Goal: Transaction & Acquisition: Obtain resource

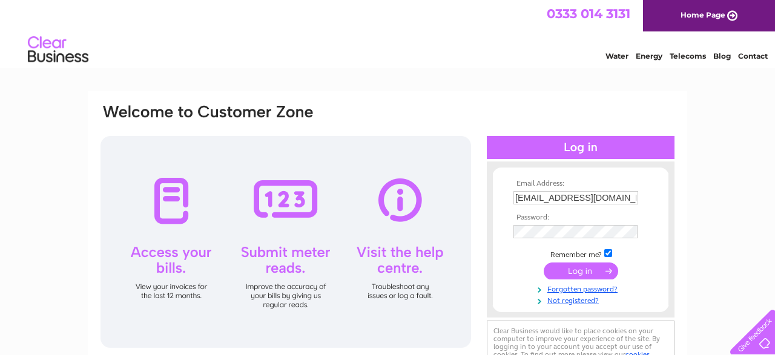
click at [582, 271] on input "submit" at bounding box center [581, 271] width 74 height 17
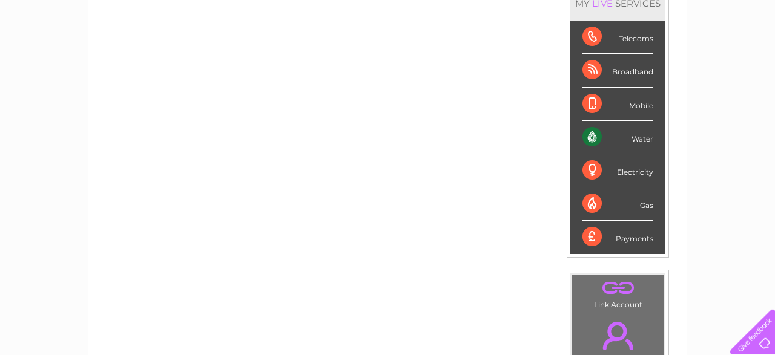
scroll to position [163, 0]
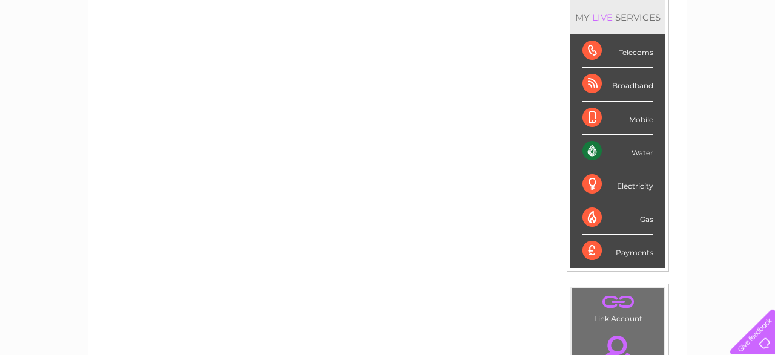
click at [640, 146] on div "Water" at bounding box center [617, 151] width 71 height 33
click at [584, 150] on div "Water" at bounding box center [617, 151] width 71 height 33
click at [588, 150] on div "Water" at bounding box center [617, 151] width 71 height 33
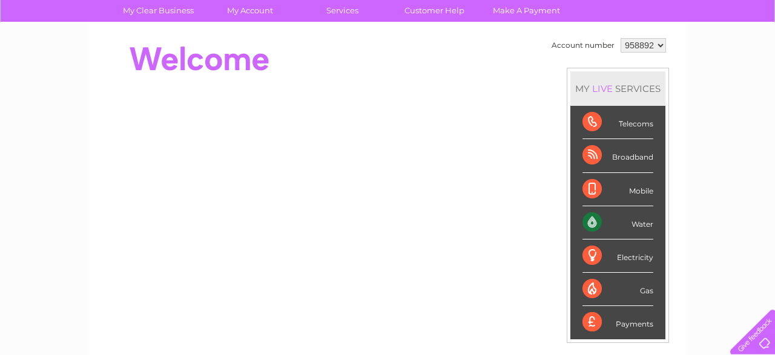
scroll to position [0, 0]
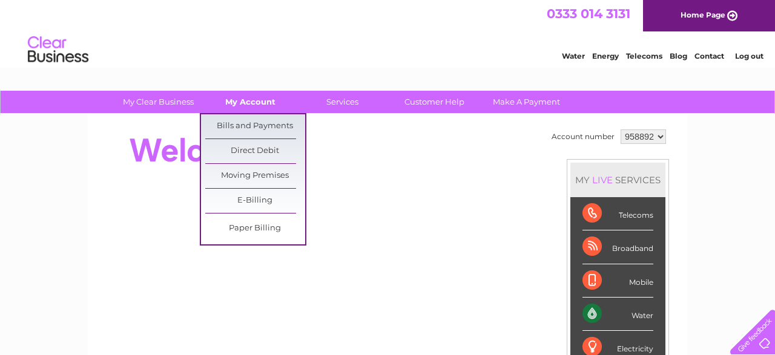
click at [255, 99] on link "My Account" at bounding box center [250, 102] width 100 height 22
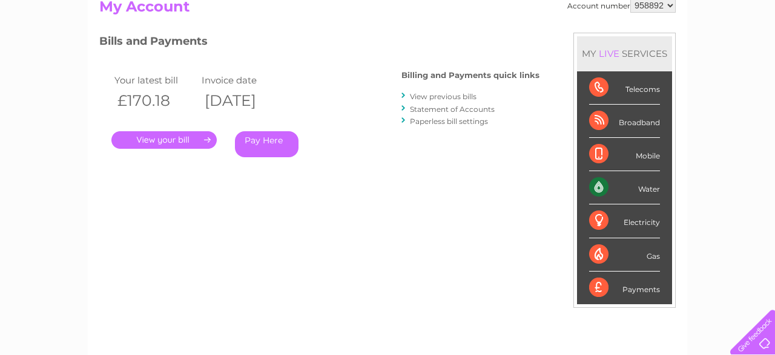
scroll to position [141, 0]
click at [444, 97] on link "View previous bills" at bounding box center [443, 95] width 67 height 9
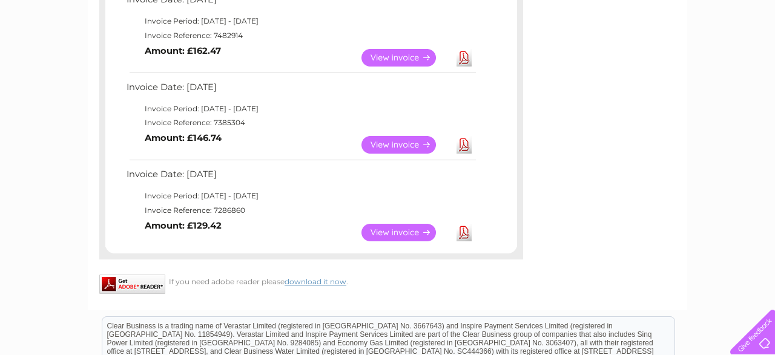
scroll to position [908, 0]
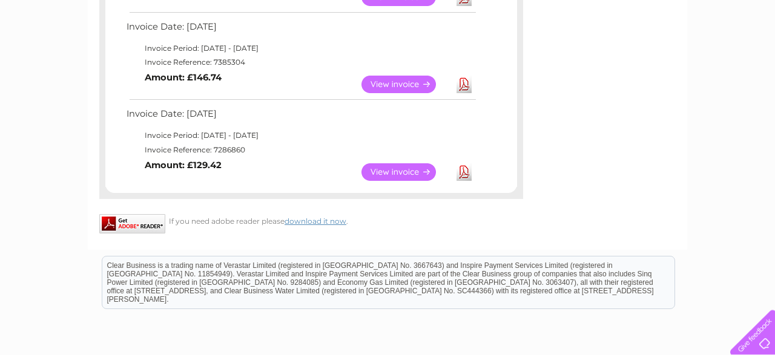
click at [416, 167] on link "View" at bounding box center [405, 172] width 89 height 18
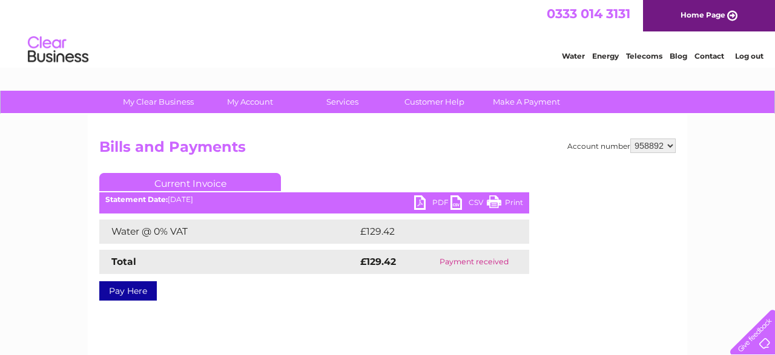
click at [418, 205] on link "PDF" at bounding box center [432, 204] width 36 height 18
click at [422, 203] on link "PDF" at bounding box center [432, 204] width 36 height 18
click at [422, 200] on link "PDF" at bounding box center [432, 204] width 36 height 18
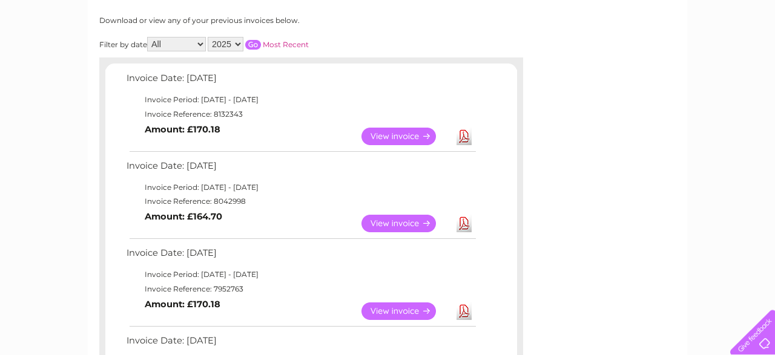
scroll to position [160, 0]
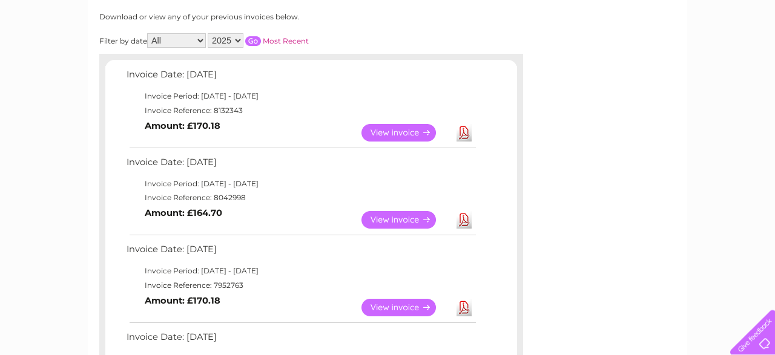
click at [384, 133] on link "View" at bounding box center [405, 133] width 89 height 18
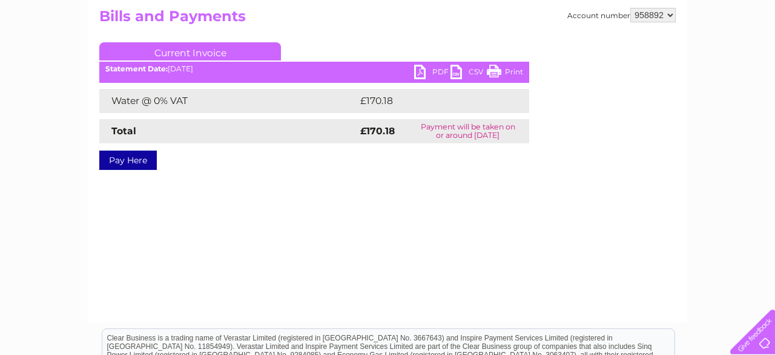
scroll to position [133, 0]
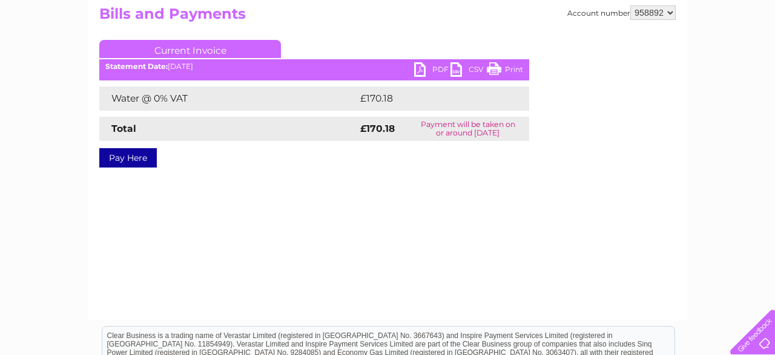
click at [417, 70] on link "PDF" at bounding box center [432, 71] width 36 height 18
